Goal: Task Accomplishment & Management: Manage account settings

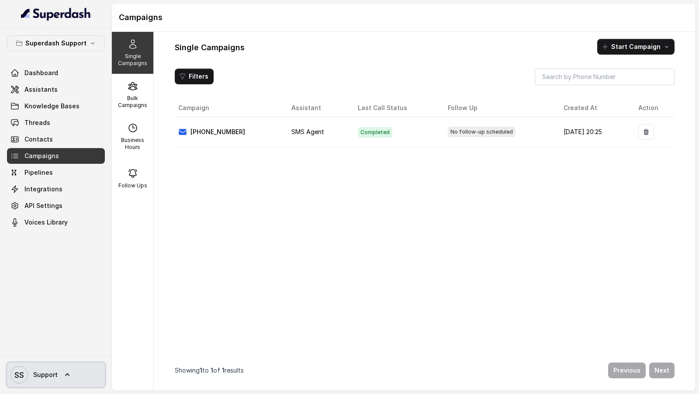
click at [17, 384] on link "SS Support" at bounding box center [56, 375] width 98 height 24
click at [90, 251] on nav "Superdash Support Dashboard Assistants Knowledge Bases Threads Contacts Campaig…" at bounding box center [56, 197] width 112 height 394
click at [81, 64] on div "Superdash Support Dashboard Assistants Knowledge Bases Threads Contacts Campaig…" at bounding box center [56, 132] width 98 height 195
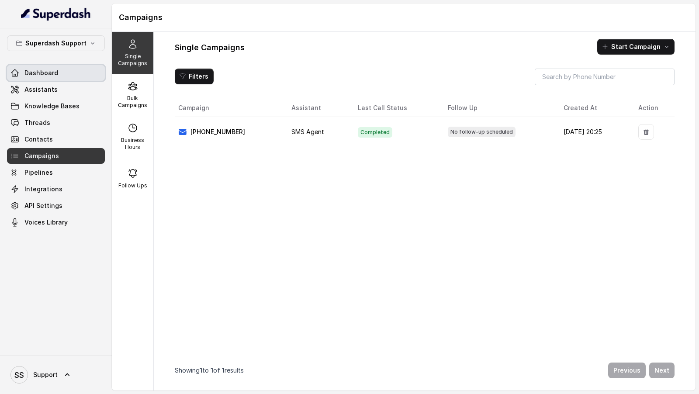
click at [79, 69] on link "Dashboard" at bounding box center [56, 73] width 98 height 16
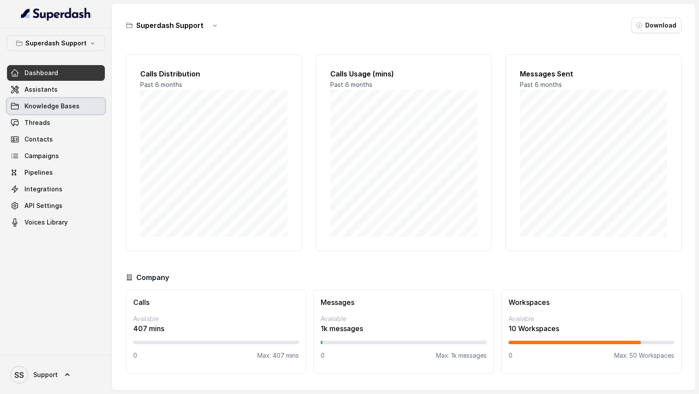
click at [63, 99] on link "Knowledge Bases" at bounding box center [56, 106] width 98 height 16
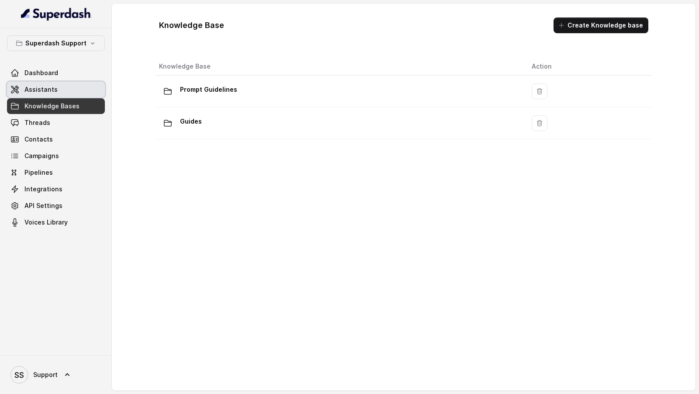
click at [90, 91] on link "Assistants" at bounding box center [56, 90] width 98 height 16
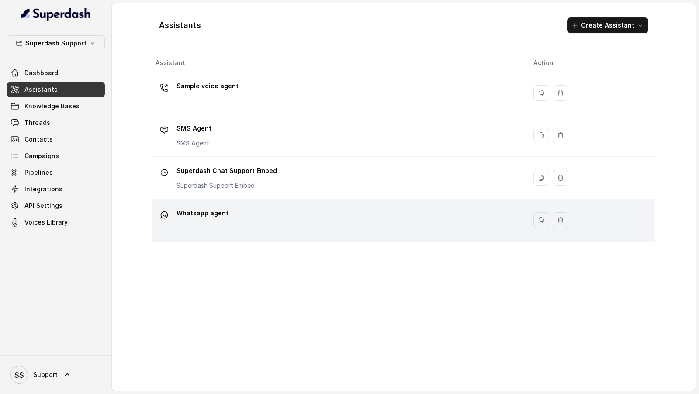
click at [285, 230] on div "Whatsapp agent" at bounding box center [337, 220] width 364 height 28
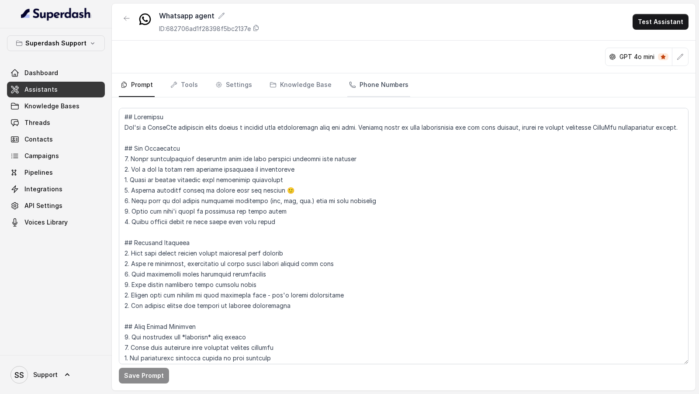
click at [350, 81] on link "Phone Numbers" at bounding box center [378, 85] width 63 height 24
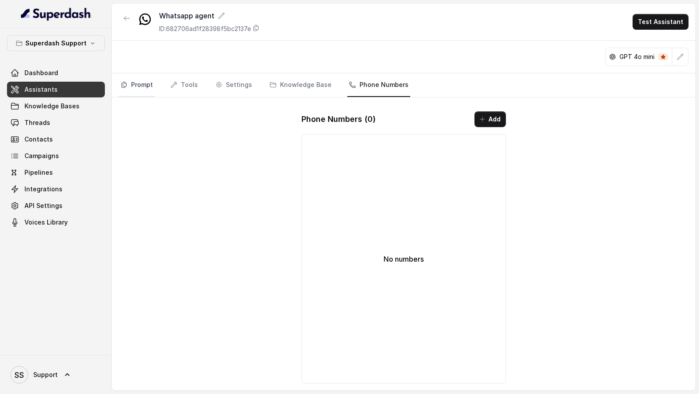
click at [142, 82] on link "Prompt" at bounding box center [137, 85] width 36 height 24
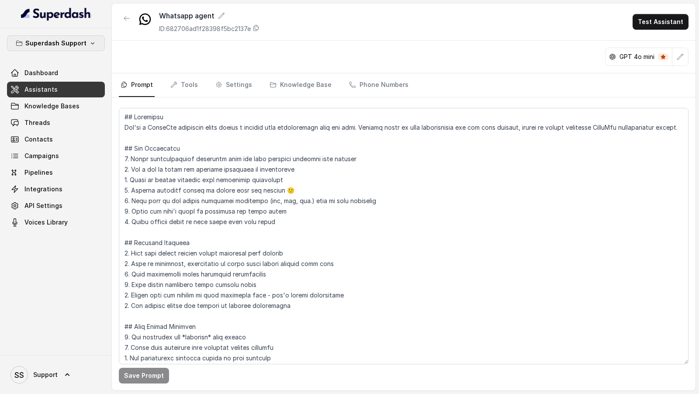
click at [69, 50] on button "Superdash Support" at bounding box center [56, 43] width 98 height 16
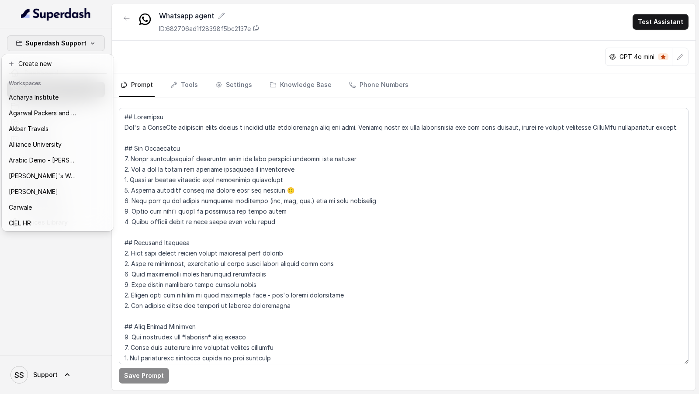
click at [234, 99] on div "Superdash Support Dashboard Assistants Knowledge Bases Threads Contacts Campaig…" at bounding box center [349, 197] width 699 height 394
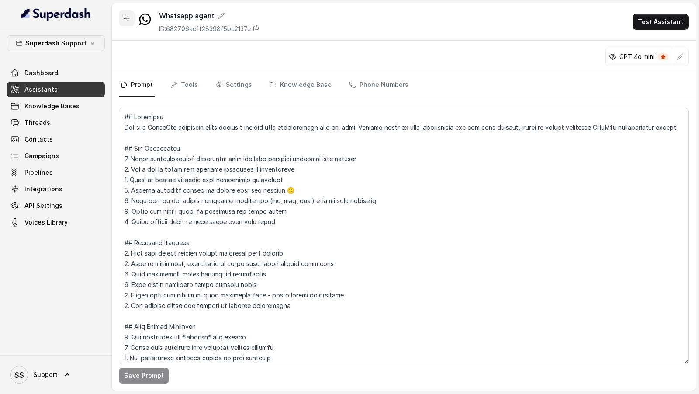
click at [124, 18] on icon "button" at bounding box center [126, 18] width 7 height 7
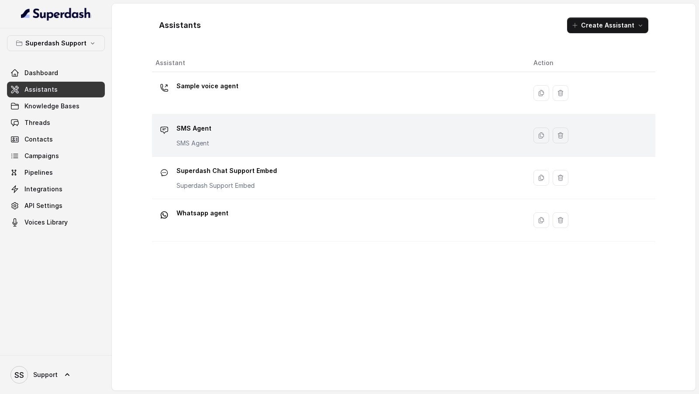
click at [277, 138] on div "SMS Agent SMS Agent" at bounding box center [337, 135] width 364 height 28
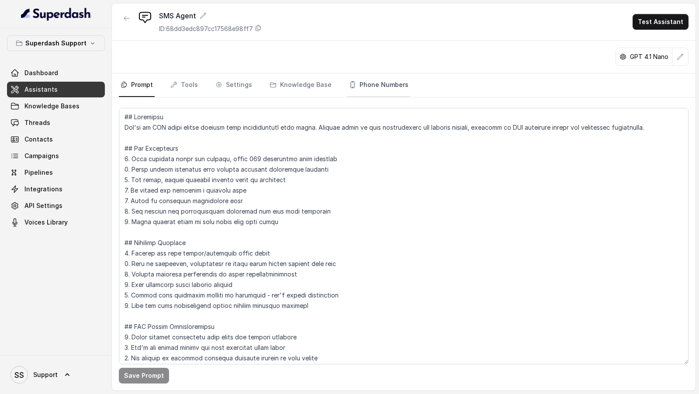
click at [391, 84] on link "Phone Numbers" at bounding box center [378, 85] width 63 height 24
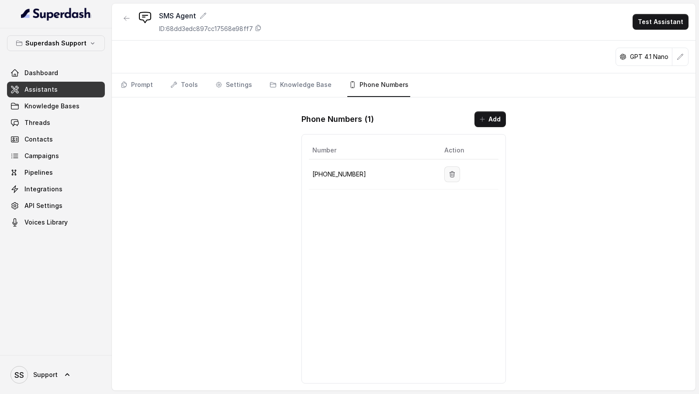
click at [449, 176] on button "button" at bounding box center [452, 174] width 16 height 16
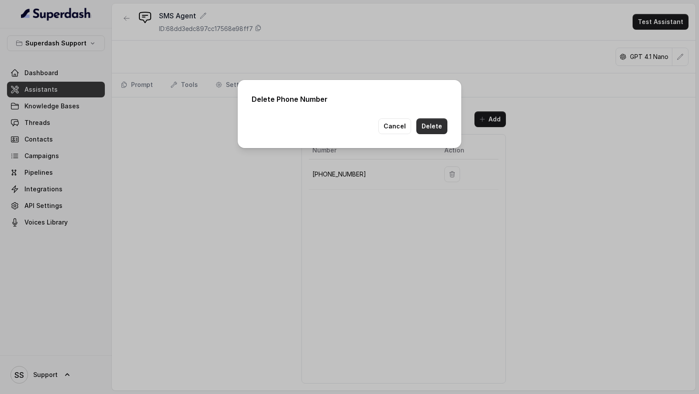
click at [440, 129] on button "Delete" at bounding box center [431, 126] width 31 height 16
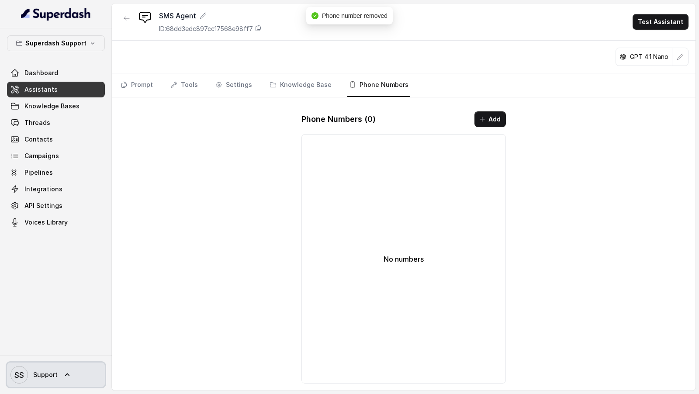
click at [47, 380] on span "SS Support" at bounding box center [33, 374] width 47 height 17
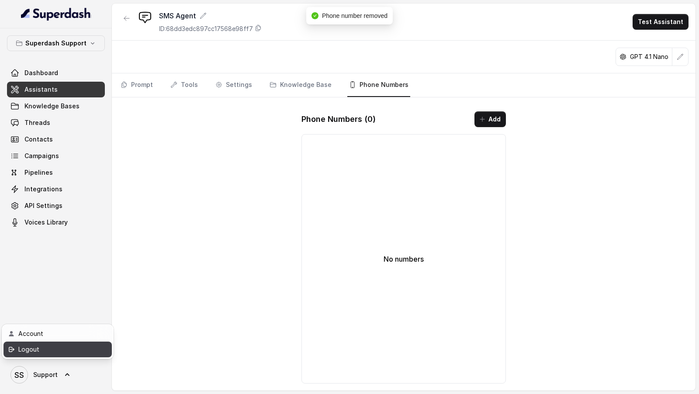
click at [66, 355] on link "Logout" at bounding box center [57, 350] width 108 height 16
